Goal: Task Accomplishment & Management: Use online tool/utility

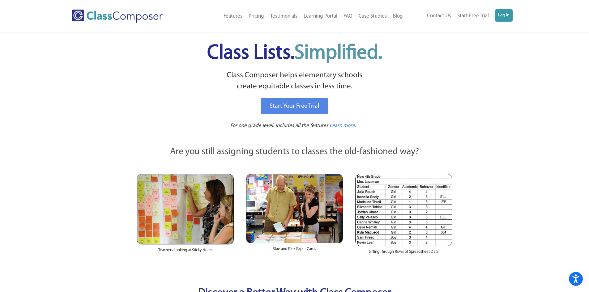
click at [513, 19] on div "Contact Us Start Free Trial Log In" at bounding box center [461, 16] width 111 height 14
click at [506, 18] on link "Log In" at bounding box center [504, 15] width 18 height 12
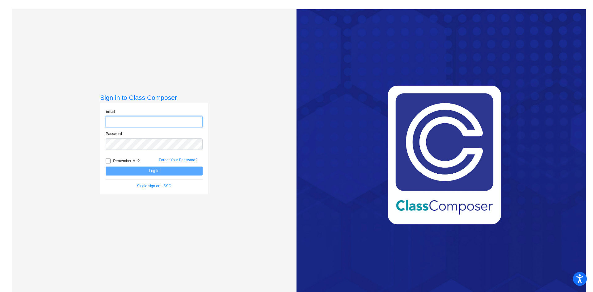
click at [146, 120] on input "email" at bounding box center [154, 121] width 97 height 11
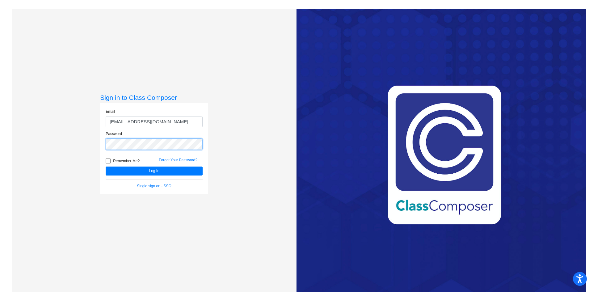
click at [106, 167] on button "Log In" at bounding box center [154, 171] width 97 height 9
click at [166, 171] on button "Log In" at bounding box center [154, 171] width 97 height 9
click at [132, 120] on input "lrutkowski1@cvs.k12.mi.us" at bounding box center [154, 121] width 97 height 11
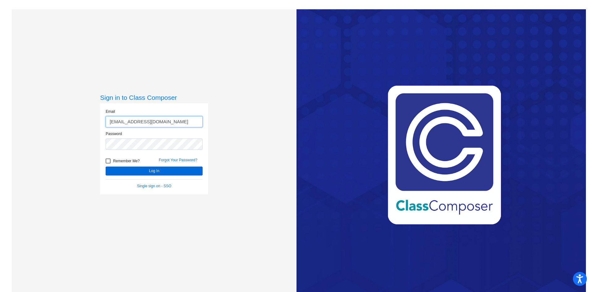
type input "lrutkowski@cvs.k12.mi.us"
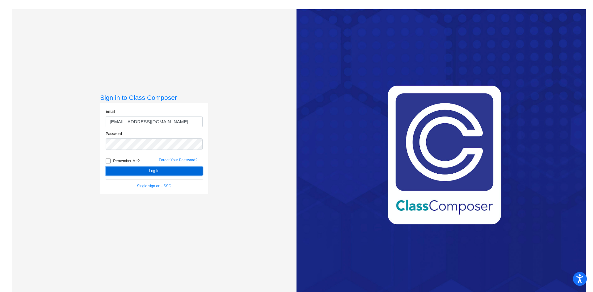
click at [148, 170] on button "Log In" at bounding box center [154, 171] width 97 height 9
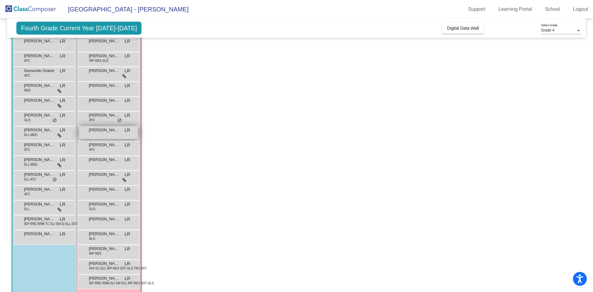
scroll to position [69, 0]
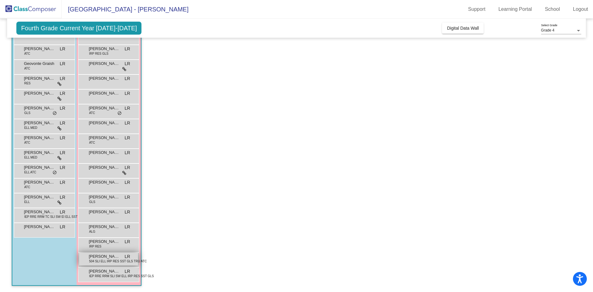
click at [114, 260] on span "504 SLI ELL IRP RES SST GLS TRU ATC" at bounding box center [118, 261] width 58 height 5
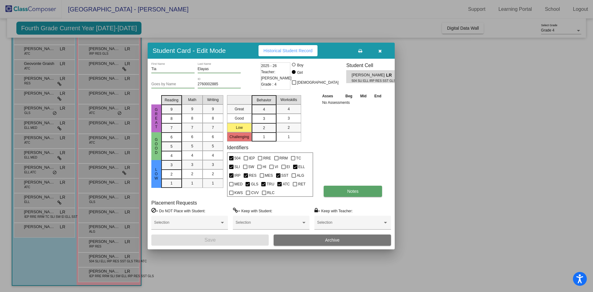
click at [337, 188] on button "Notes" at bounding box center [353, 191] width 58 height 11
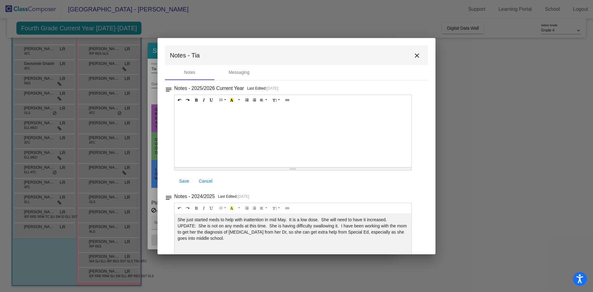
scroll to position [32, 0]
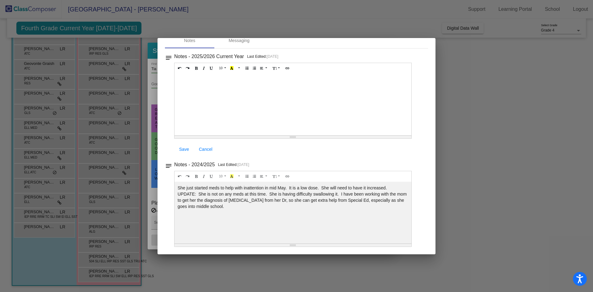
click at [522, 131] on div at bounding box center [296, 146] width 593 height 292
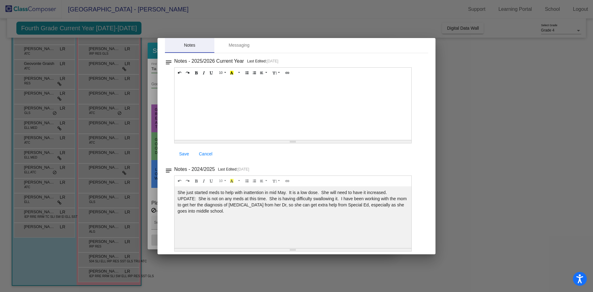
scroll to position [0, 0]
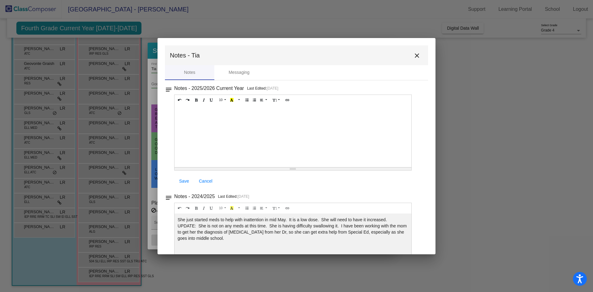
click at [415, 52] on button "close" at bounding box center [417, 55] width 12 height 12
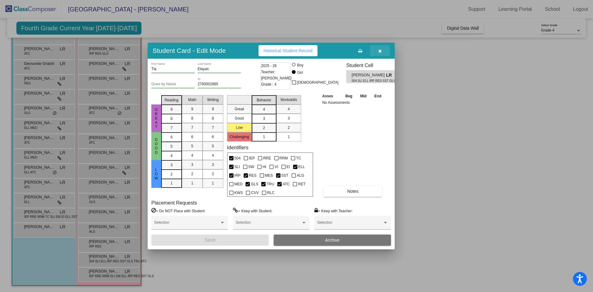
click at [379, 50] on icon "button" at bounding box center [379, 51] width 3 height 4
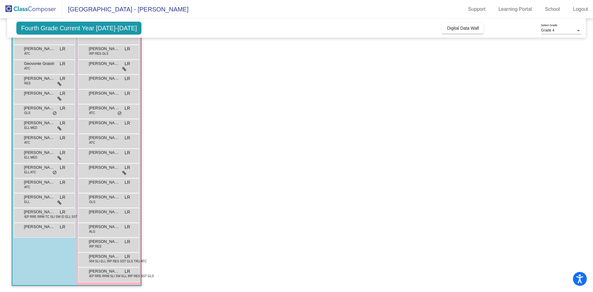
scroll to position [7, 0]
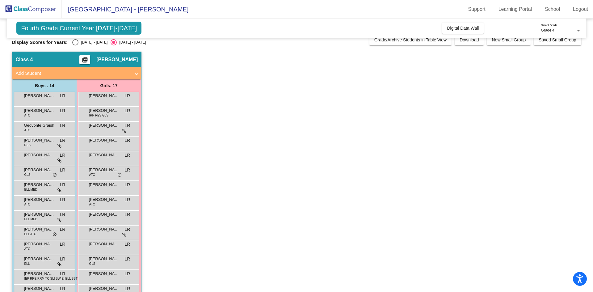
click at [79, 42] on div "2024 - 2025" at bounding box center [92, 43] width 29 height 6
click at [75, 45] on input "2024 - 2025" at bounding box center [75, 45] width 0 height 0
radio input "true"
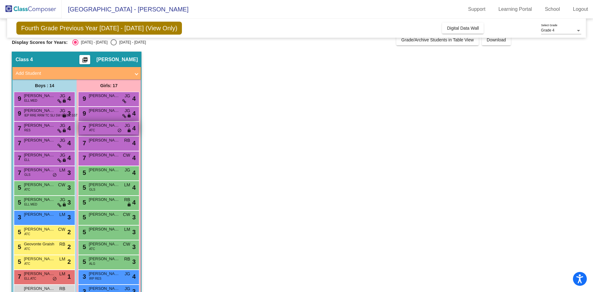
click at [112, 130] on div "7 Giuliana Monastero ATC JG lock do_not_disturb_alt 4" at bounding box center [108, 128] width 59 height 13
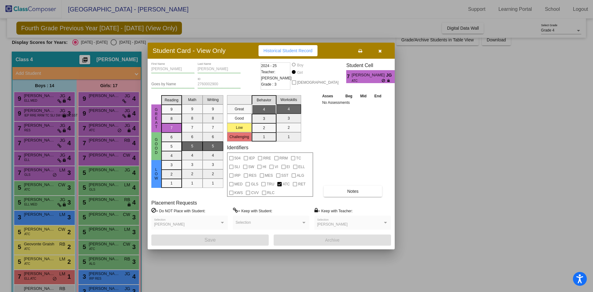
click at [380, 52] on icon "button" at bounding box center [379, 51] width 3 height 4
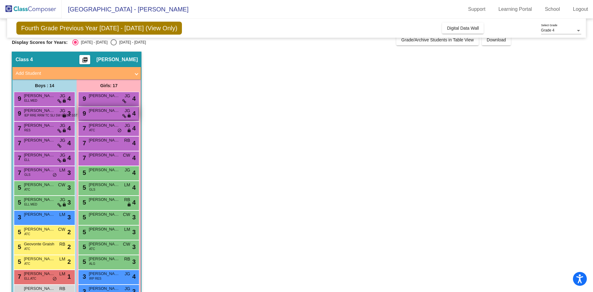
click at [95, 113] on span "Lucy Brewington" at bounding box center [104, 111] width 31 height 6
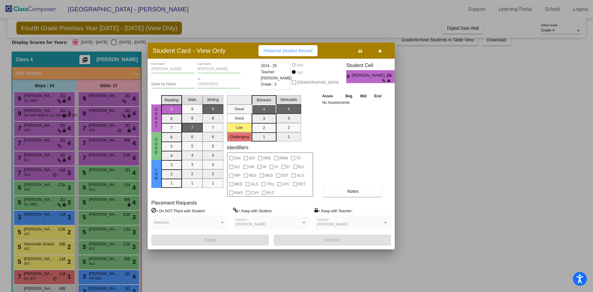
click at [383, 52] on button "button" at bounding box center [380, 50] width 20 height 11
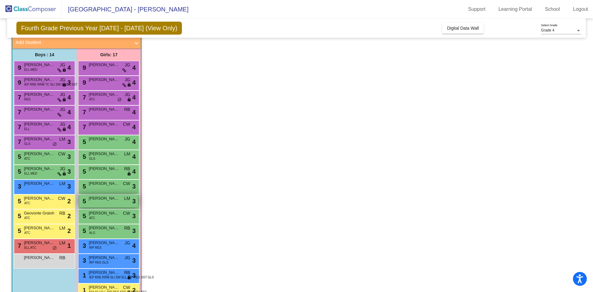
scroll to position [69, 0]
